Goal: Task Accomplishment & Management: Use online tool/utility

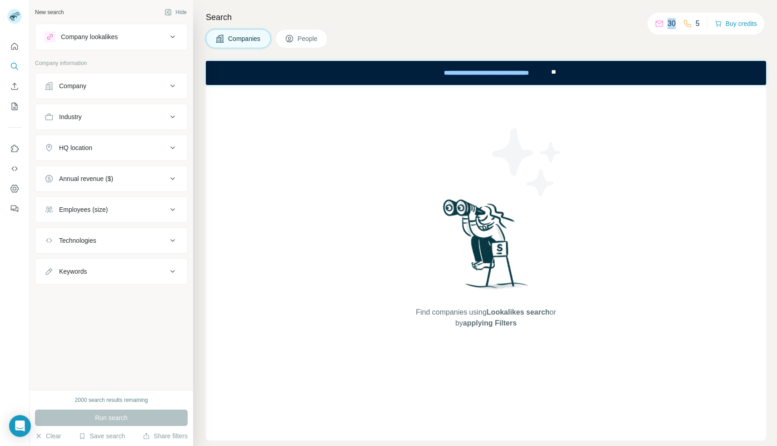
drag, startPoint x: 663, startPoint y: 24, endPoint x: 672, endPoint y: 24, distance: 8.6
click at [672, 24] on p "30" at bounding box center [671, 23] width 8 height 11
click at [657, 47] on div "Companies People" at bounding box center [486, 38] width 560 height 19
click at [696, 24] on p "5" at bounding box center [698, 23] width 4 height 11
click at [11, 47] on icon "Quick start" at bounding box center [14, 46] width 7 height 7
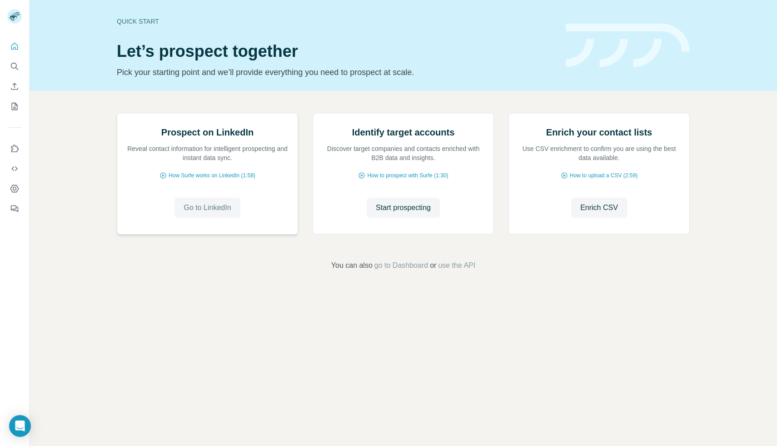
click at [219, 213] on span "Go to LinkedIn" at bounding box center [207, 207] width 47 height 11
click at [425, 213] on span "Start prospecting" at bounding box center [403, 207] width 55 height 11
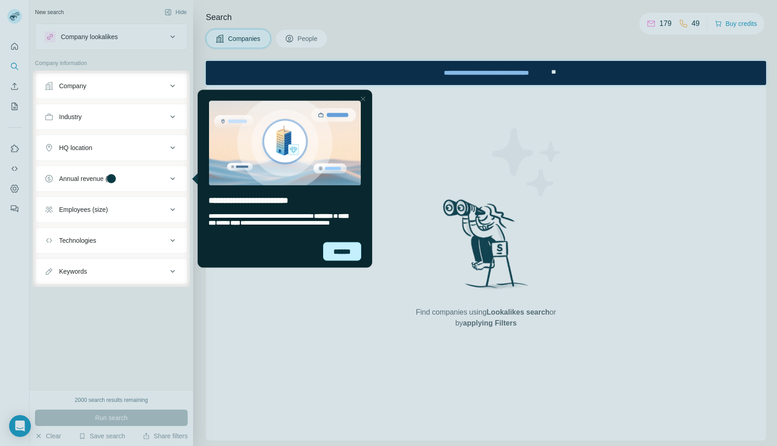
click at [348, 251] on div "******" at bounding box center [342, 251] width 38 height 19
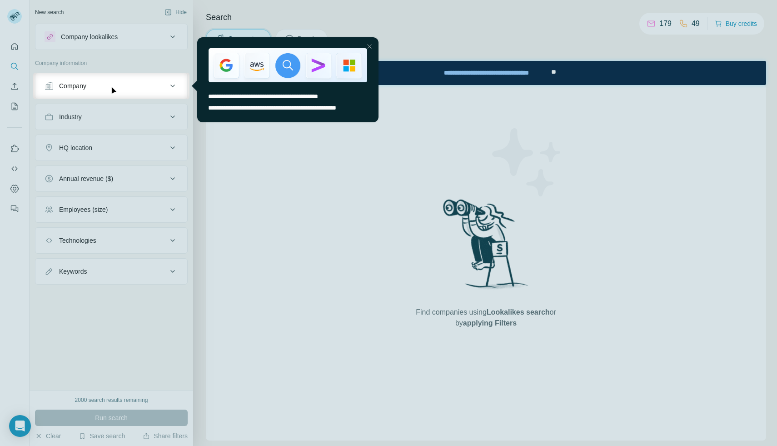
click at [369, 45] on div at bounding box center [369, 46] width 11 height 11
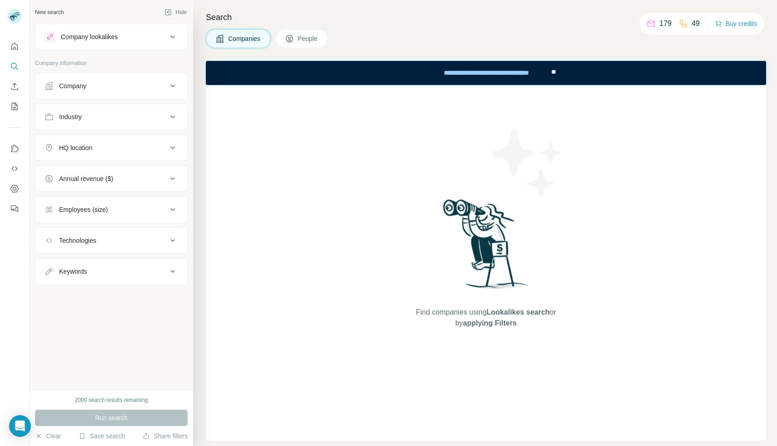
click at [114, 77] on button "Company" at bounding box center [111, 86] width 152 height 22
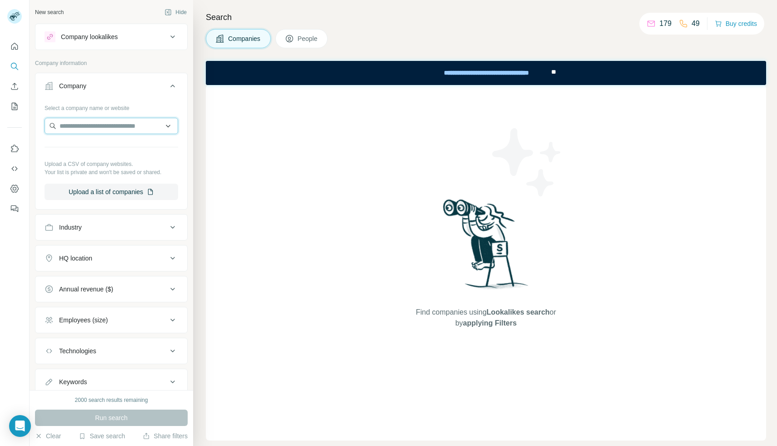
click at [128, 128] on input "text" at bounding box center [112, 126] width 134 height 16
click at [98, 34] on div "Company lookalikes" at bounding box center [89, 36] width 57 height 9
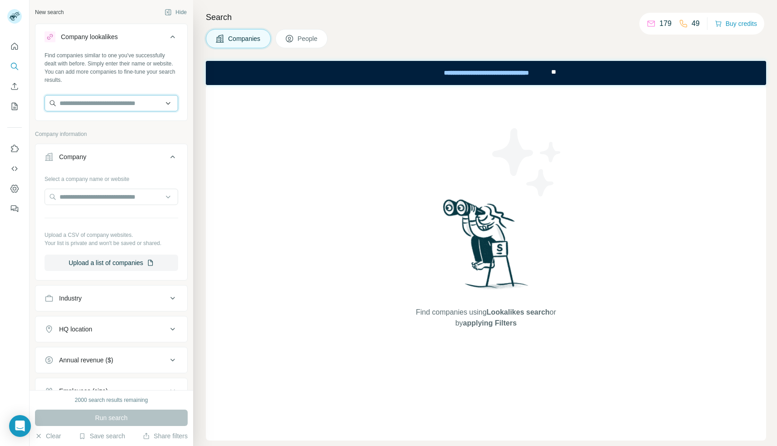
click at [161, 103] on input "text" at bounding box center [112, 103] width 134 height 16
click at [94, 39] on div "Company lookalikes" at bounding box center [89, 36] width 57 height 9
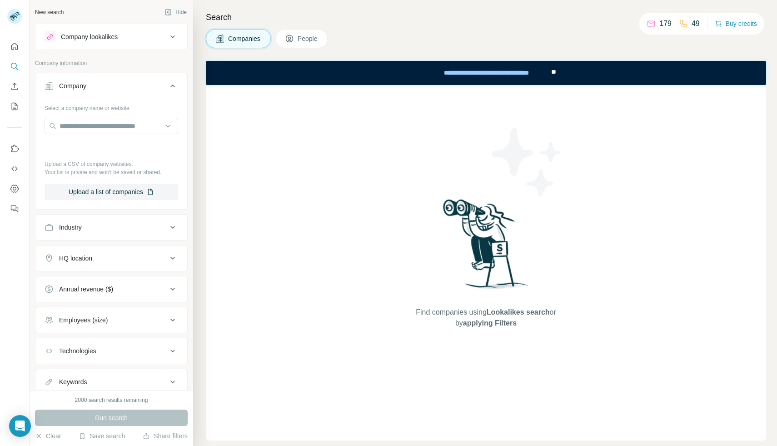
click at [94, 39] on div "Company lookalikes" at bounding box center [89, 36] width 57 height 9
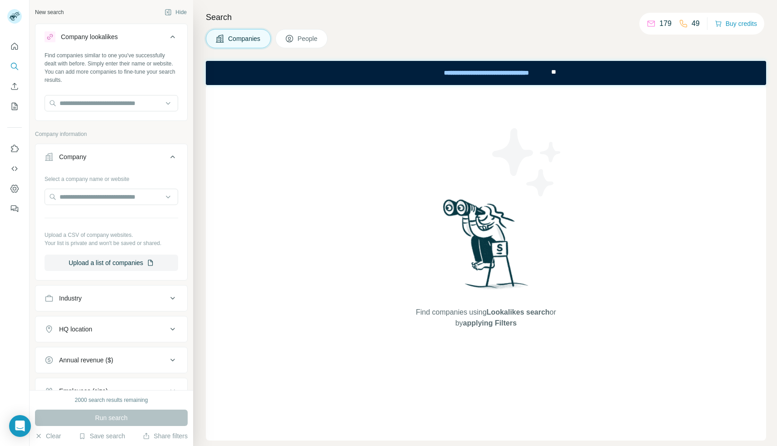
click at [94, 39] on div "Company lookalikes" at bounding box center [89, 36] width 57 height 9
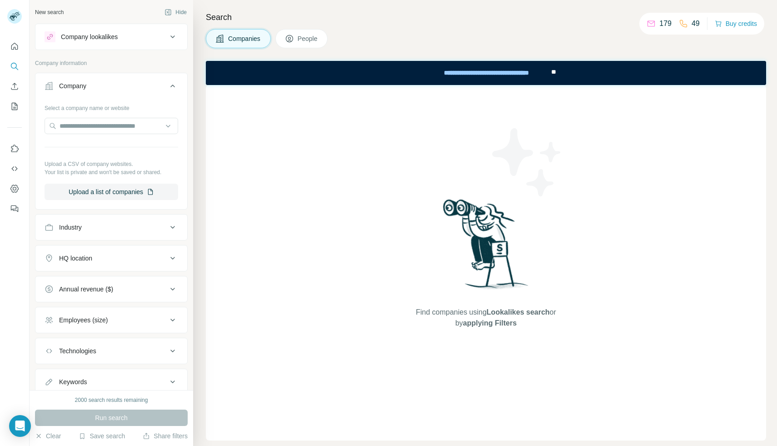
click at [94, 39] on div "Company lookalikes" at bounding box center [89, 36] width 57 height 9
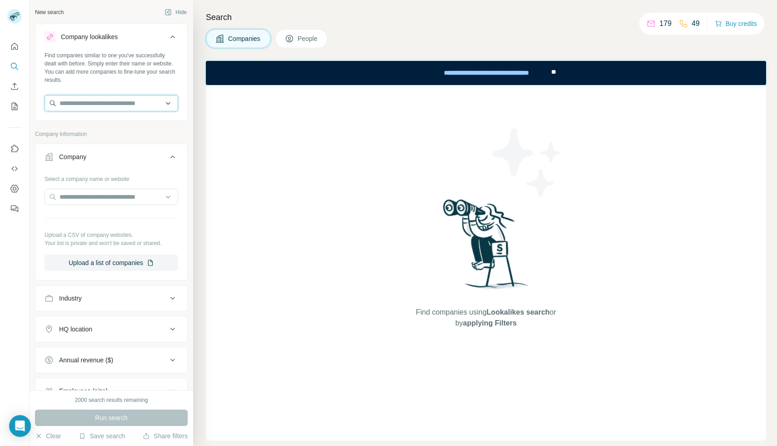
click at [159, 105] on input "text" at bounding box center [112, 103] width 134 height 16
click at [183, 127] on div "Company lookalikes Find companies similar to one you've successfully dealt with…" at bounding box center [111, 245] width 153 height 442
click at [173, 38] on icon at bounding box center [172, 36] width 11 height 11
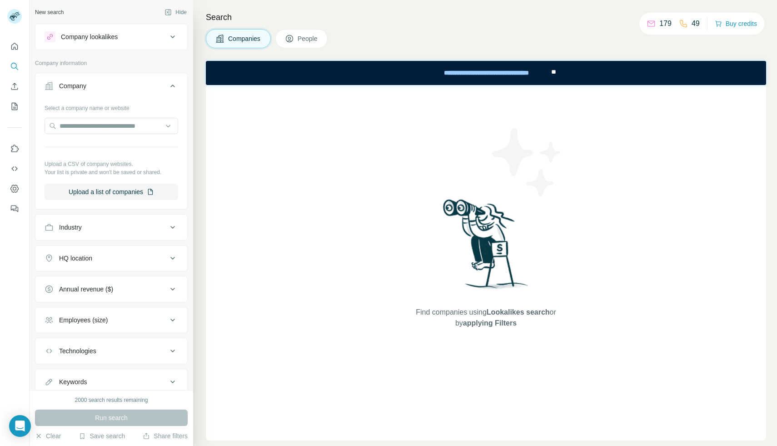
click at [309, 45] on button "People" at bounding box center [301, 38] width 53 height 19
